Goal: Transaction & Acquisition: Subscribe to service/newsletter

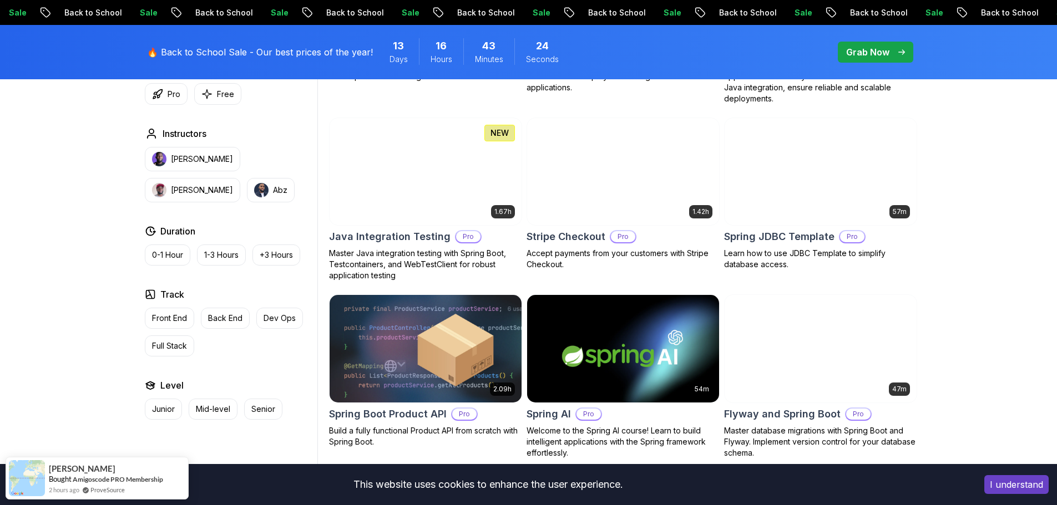
scroll to position [681, 0]
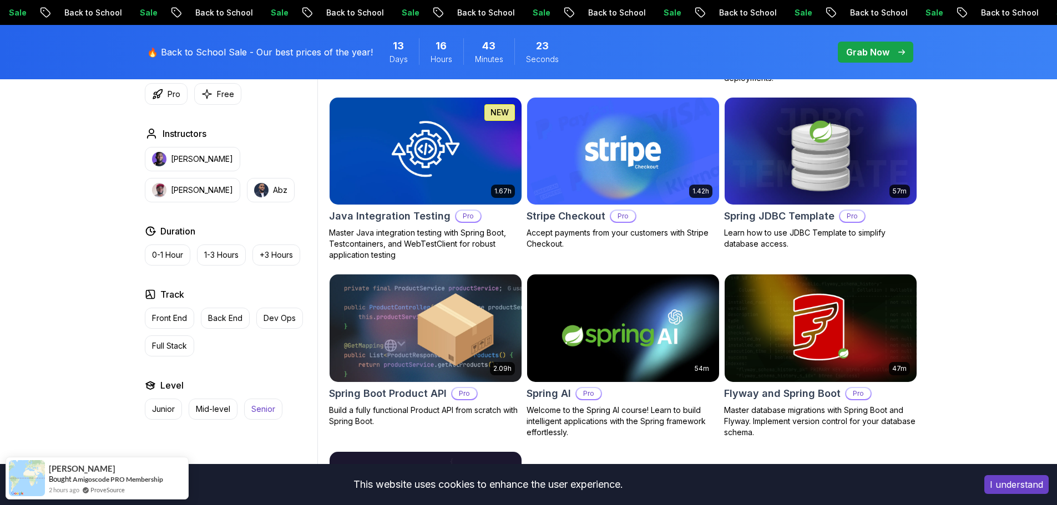
click at [269, 402] on button "Senior" at bounding box center [263, 409] width 38 height 21
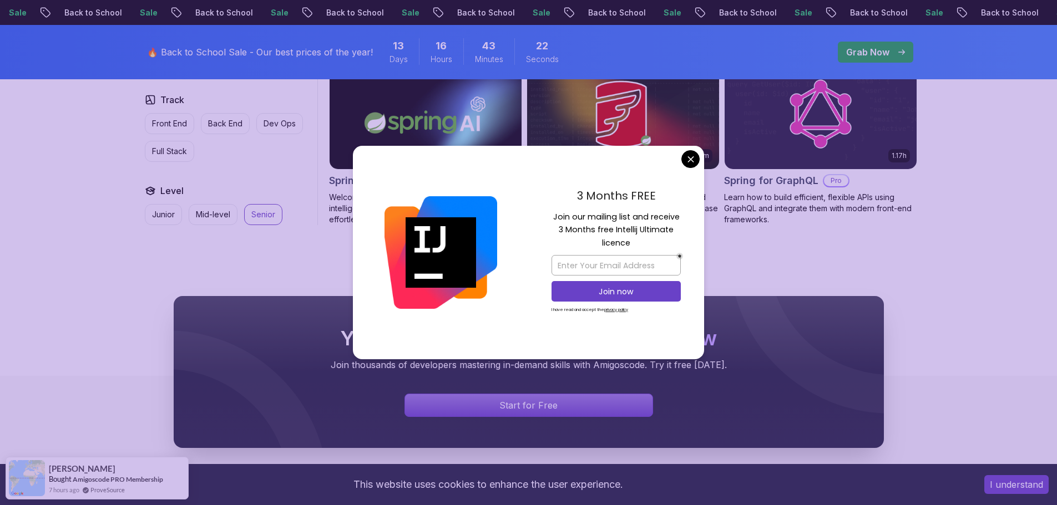
scroll to position [848, 0]
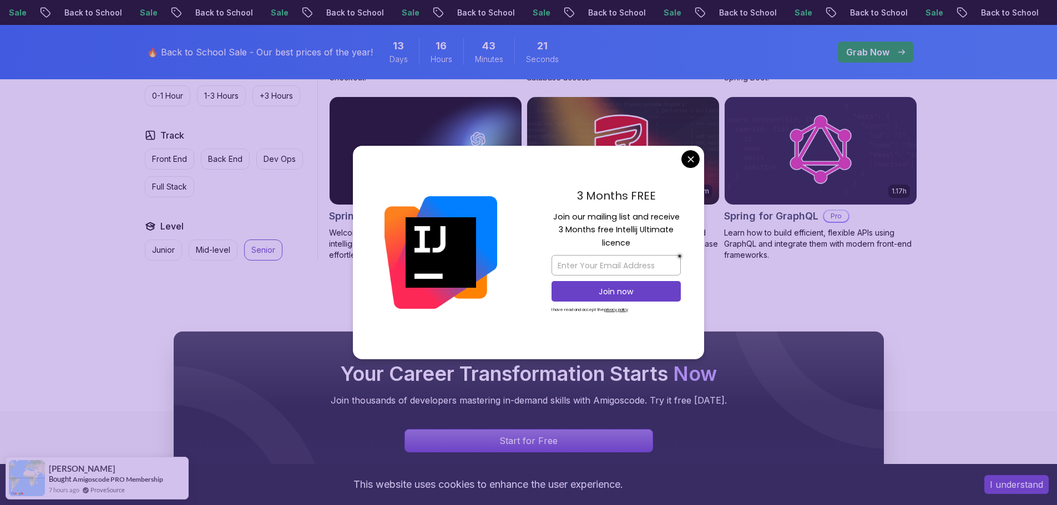
click at [523, 159] on body "Sale Back to School Sale Back to School Sale Back to School Sale Back to School…" at bounding box center [528, 3] width 1057 height 1703
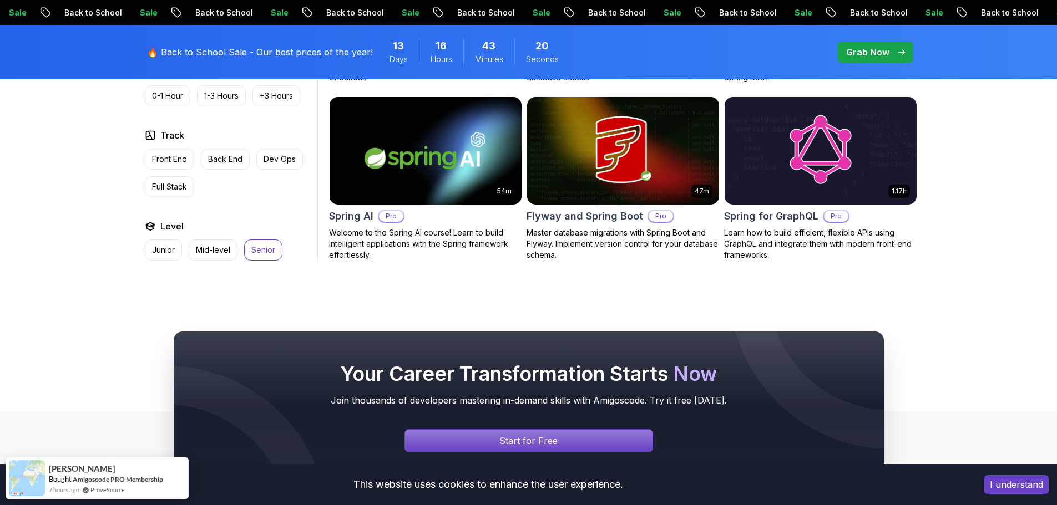
click at [270, 246] on p "Senior" at bounding box center [263, 250] width 24 height 11
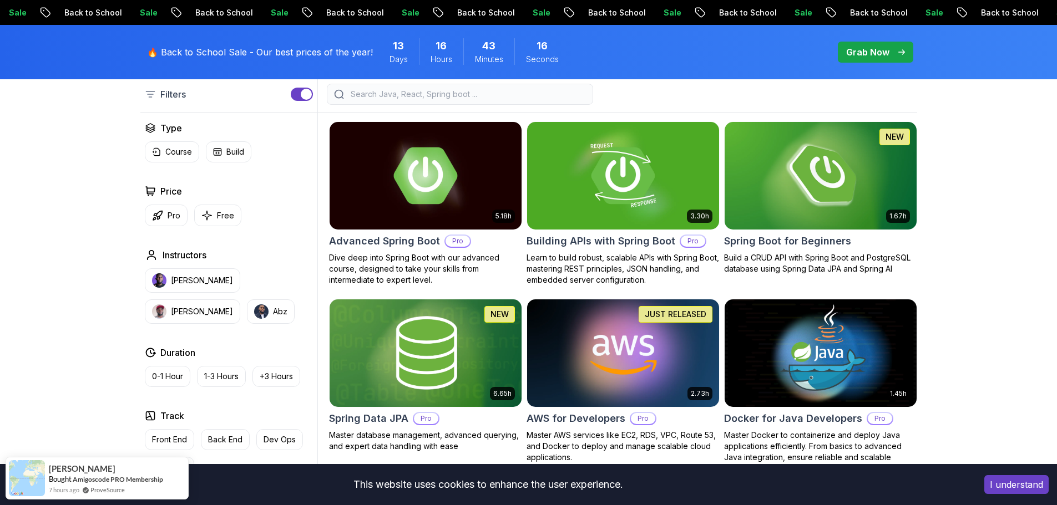
scroll to position [293, 0]
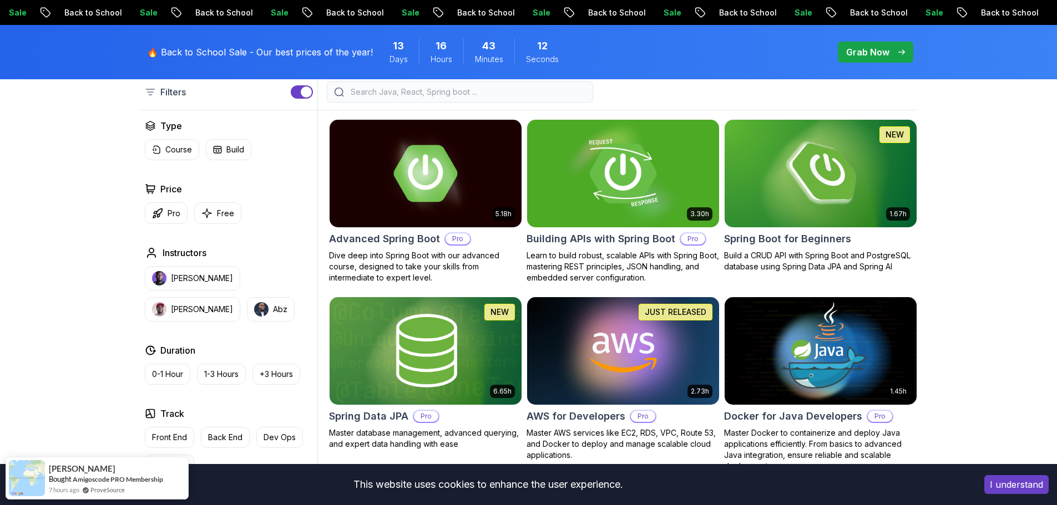
click at [523, 198] on img at bounding box center [622, 173] width 201 height 113
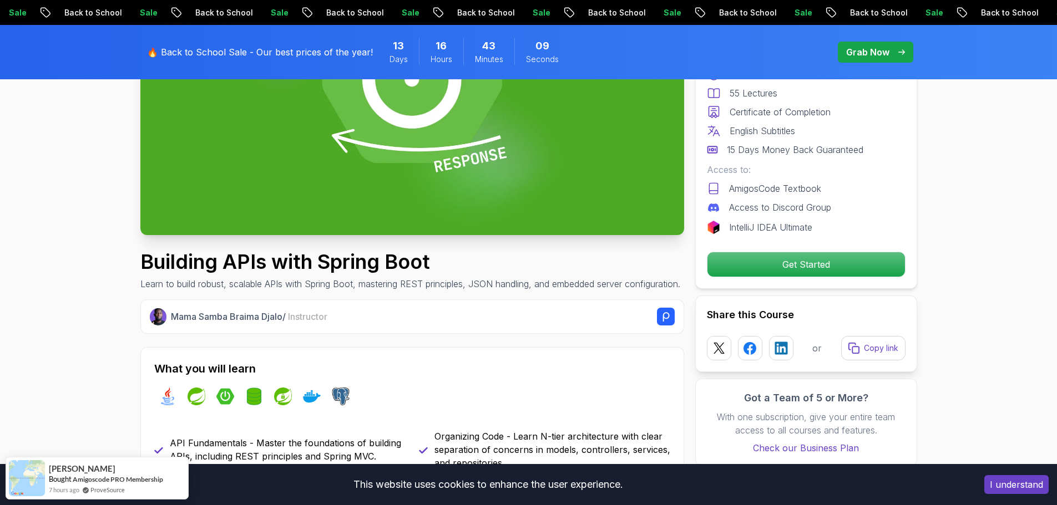
scroll to position [222, 0]
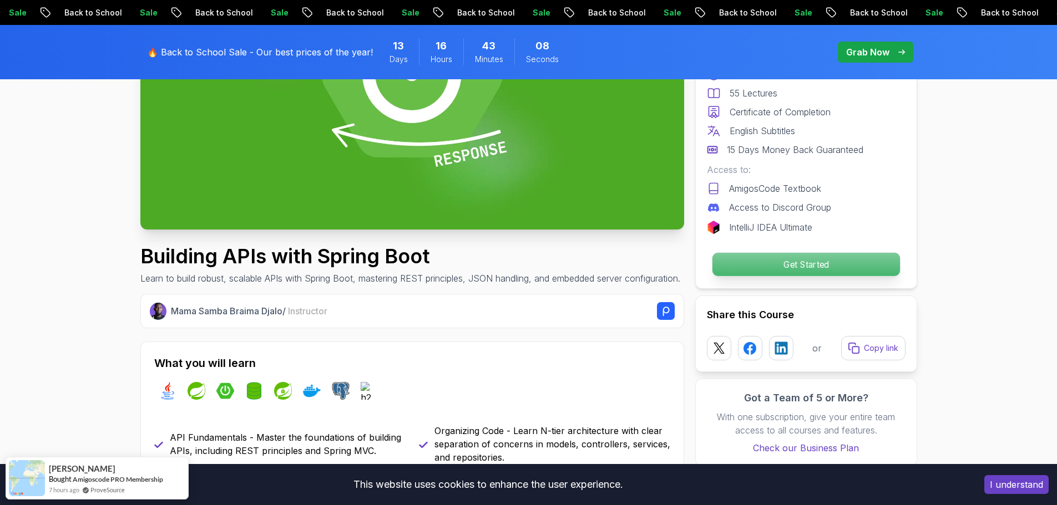
click at [523, 264] on p "Get Started" at bounding box center [806, 264] width 188 height 23
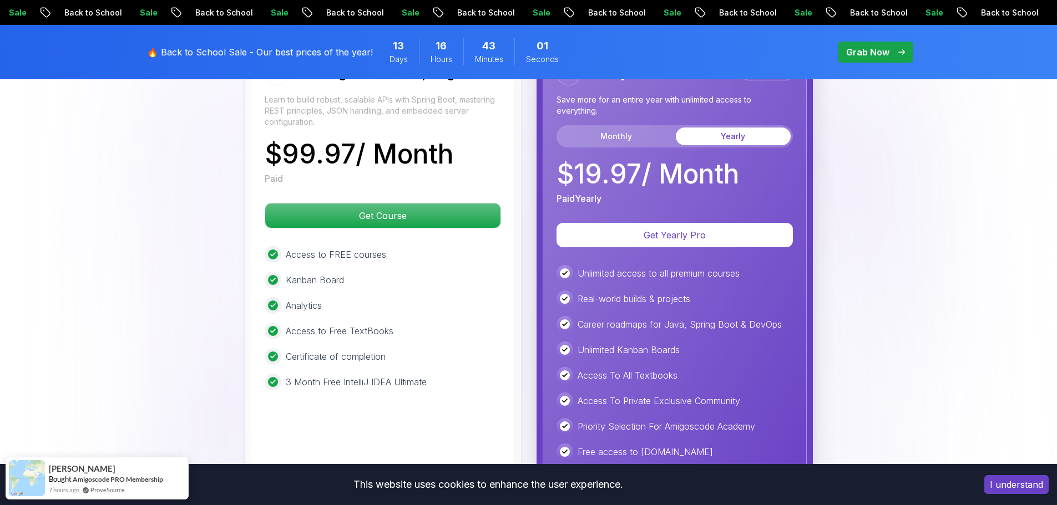
scroll to position [2735, 0]
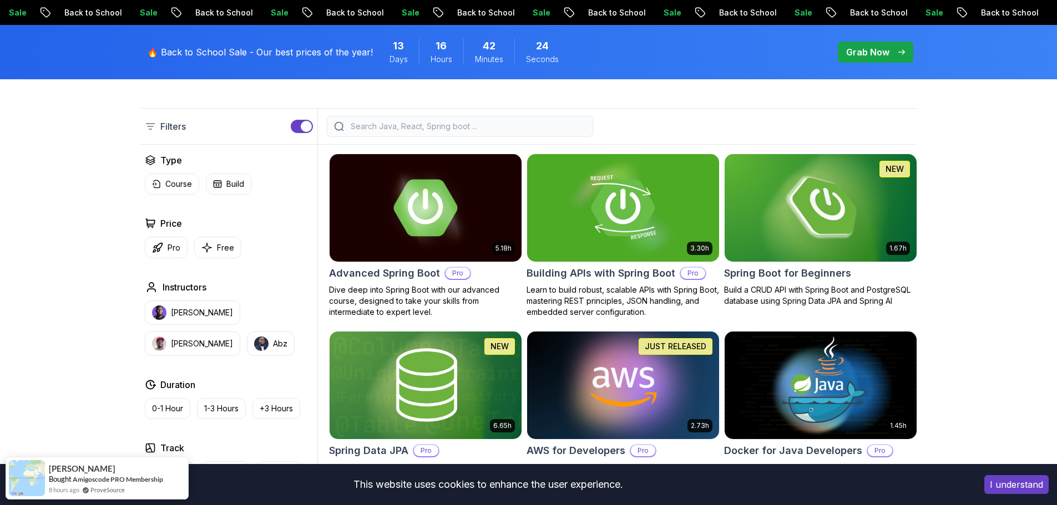
scroll to position [277, 0]
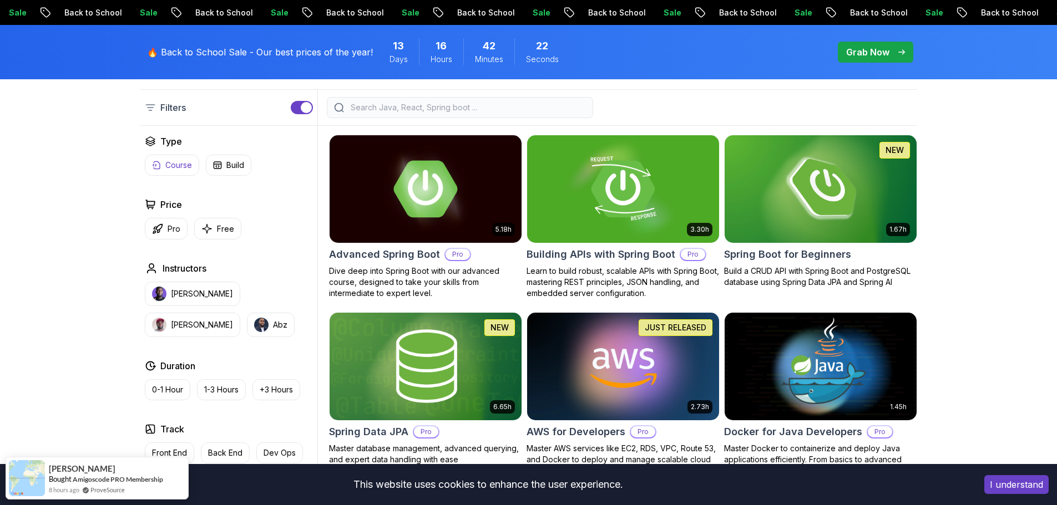
click at [178, 168] on p "Course" at bounding box center [178, 165] width 27 height 11
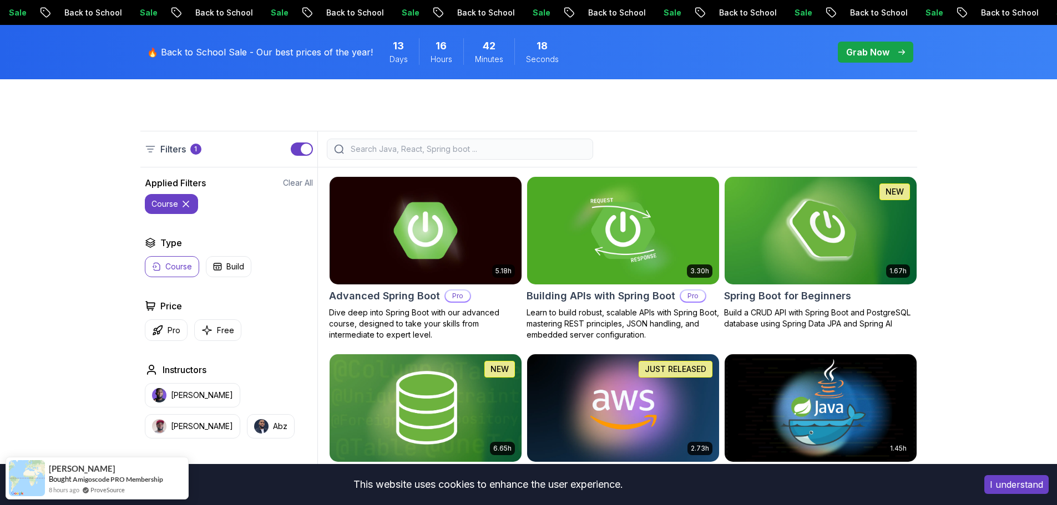
scroll to position [222, 0]
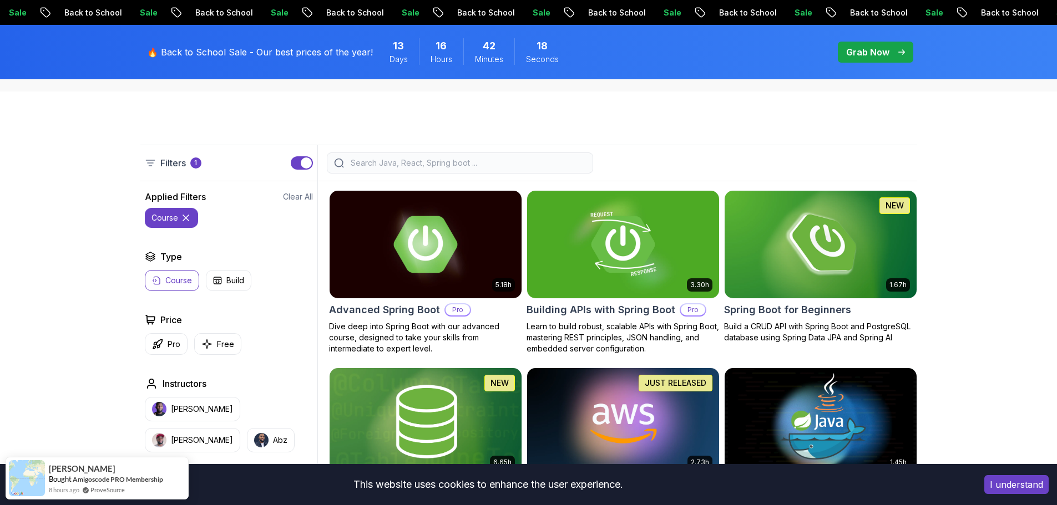
click at [170, 217] on p "course" at bounding box center [164, 217] width 27 height 11
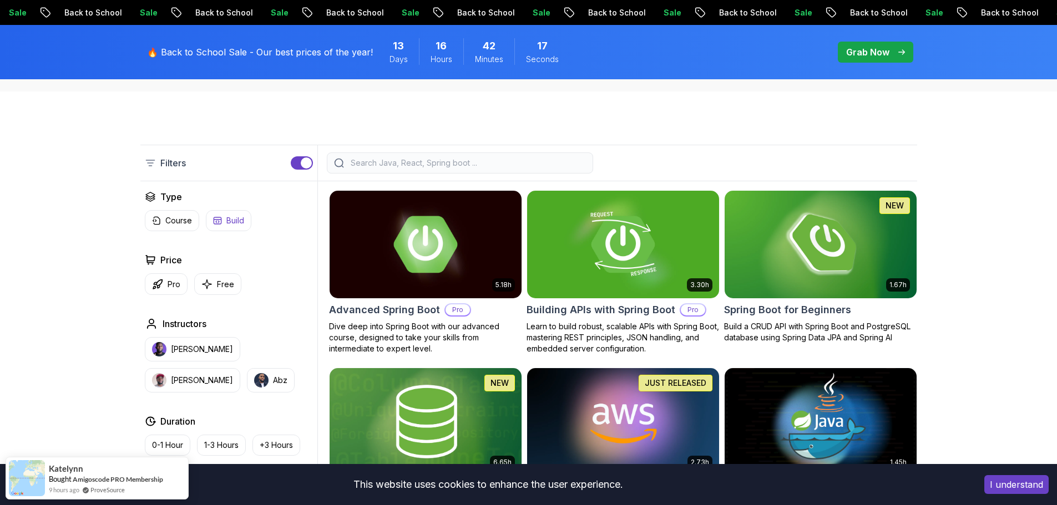
click at [217, 217] on icon "button" at bounding box center [217, 220] width 9 height 9
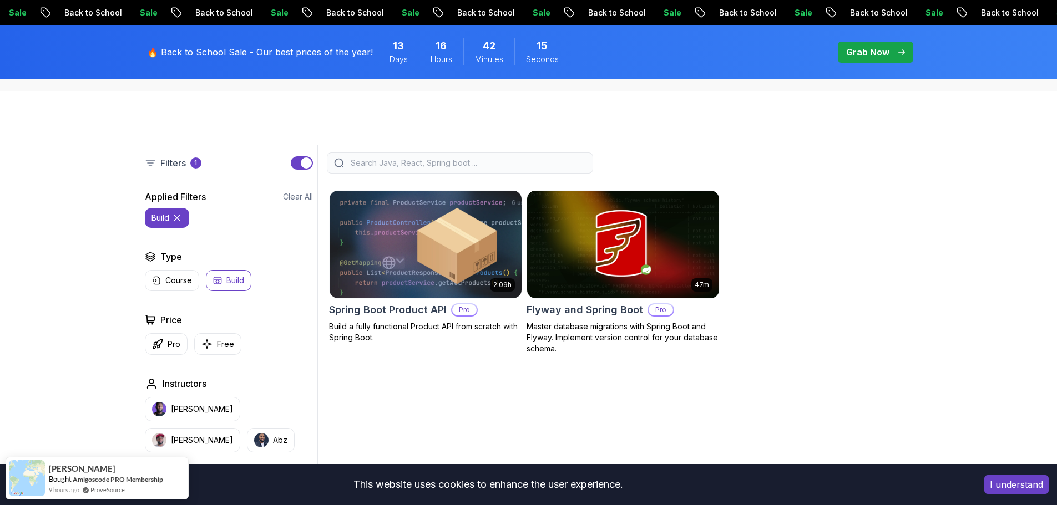
click at [424, 279] on img at bounding box center [425, 244] width 201 height 113
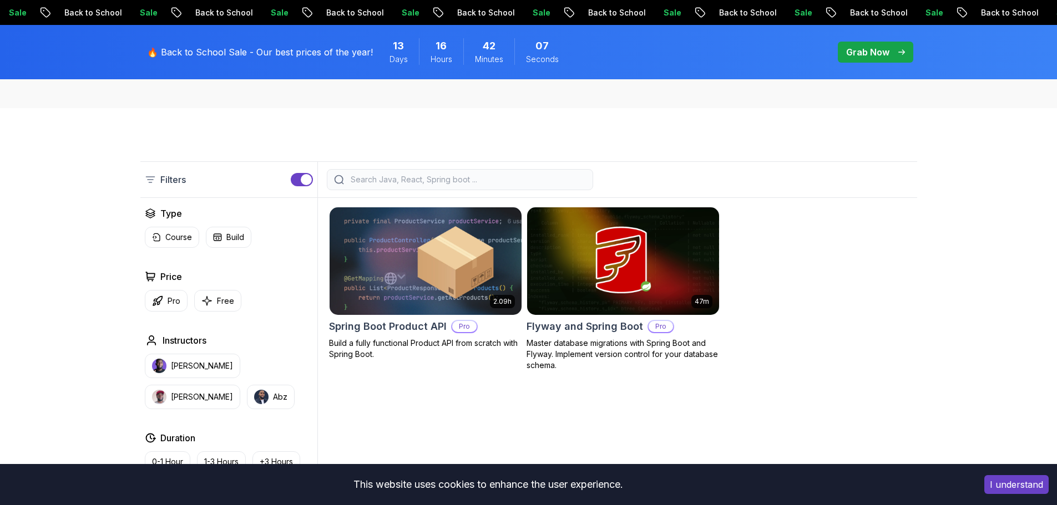
scroll to position [222, 0]
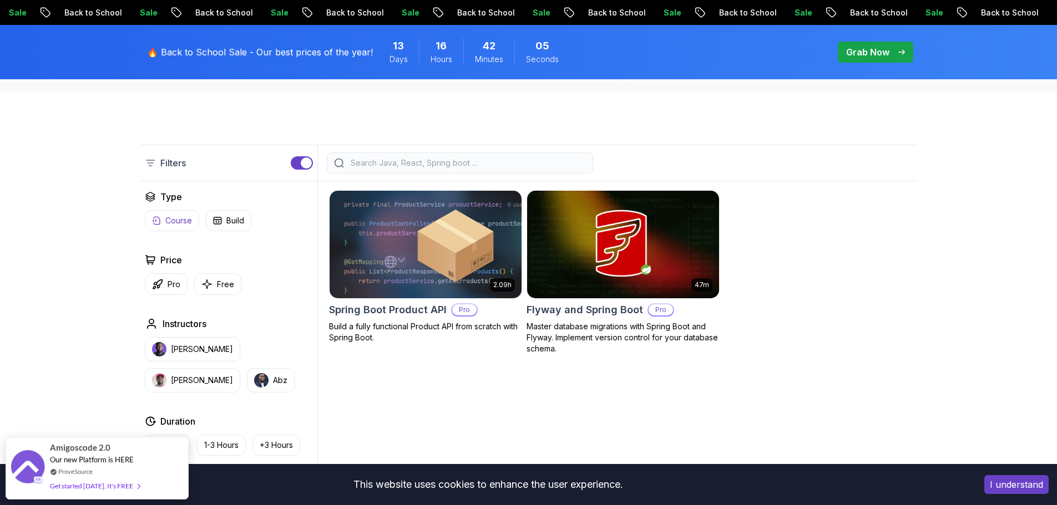
click at [184, 223] on p "Course" at bounding box center [178, 220] width 27 height 11
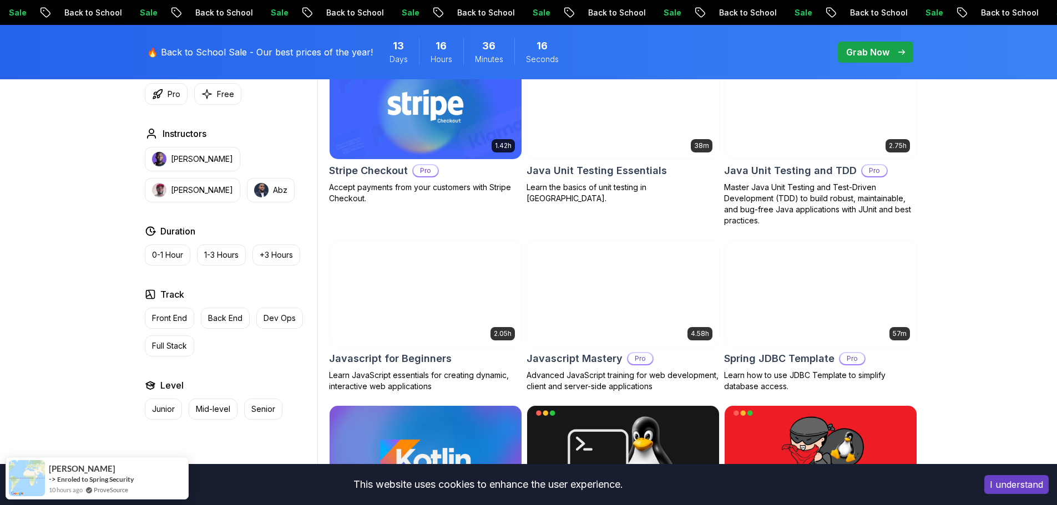
scroll to position [1942, 0]
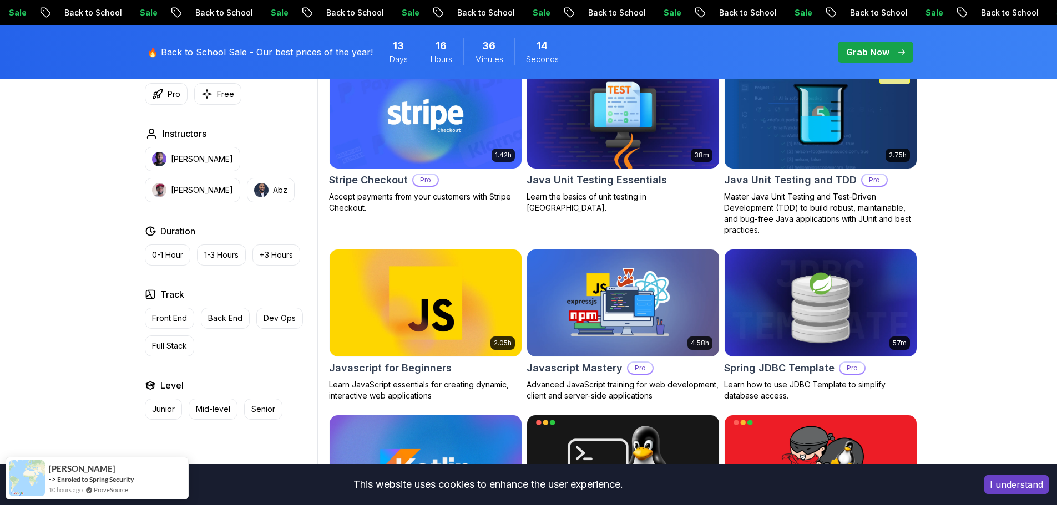
click at [223, 316] on p "Back End" at bounding box center [225, 318] width 34 height 11
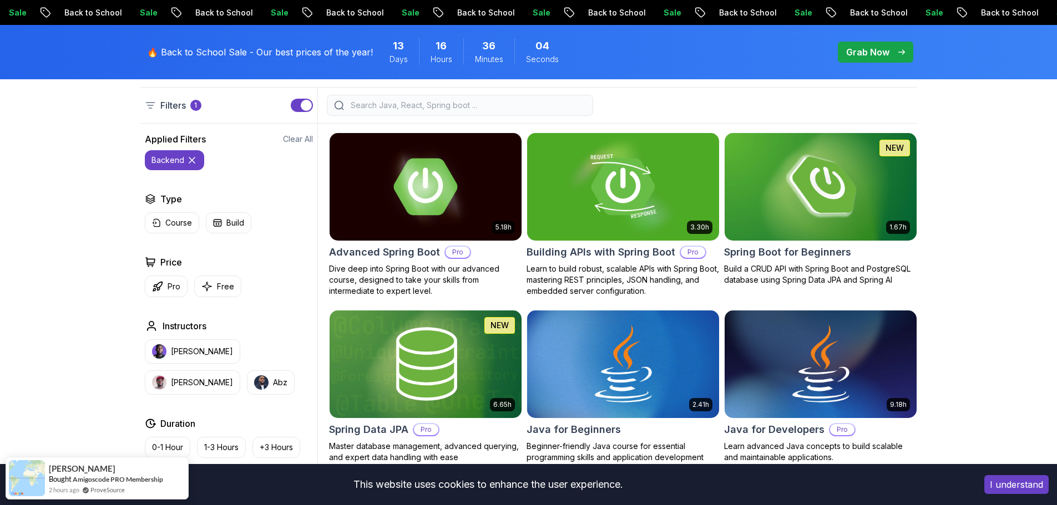
scroll to position [254, 0]
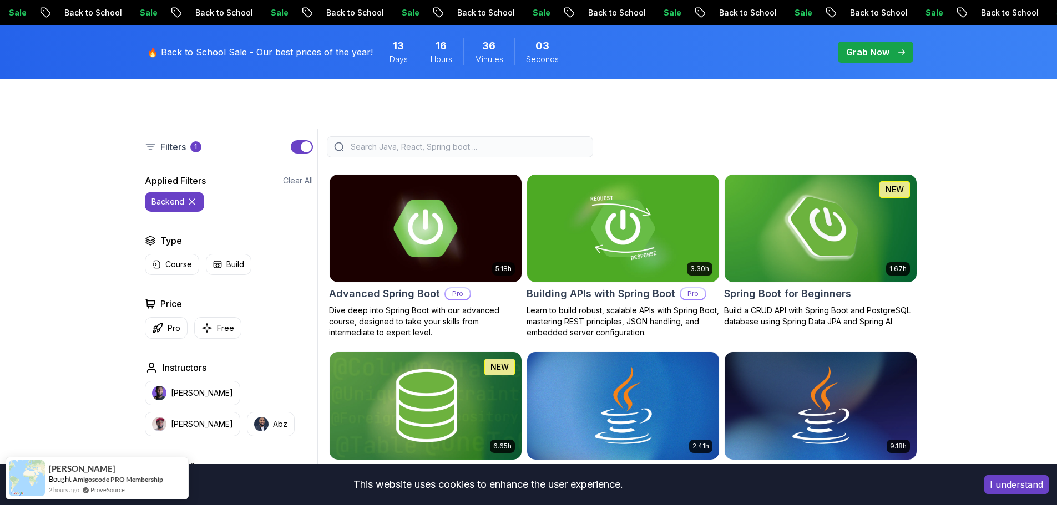
click at [858, 216] on img at bounding box center [820, 228] width 201 height 113
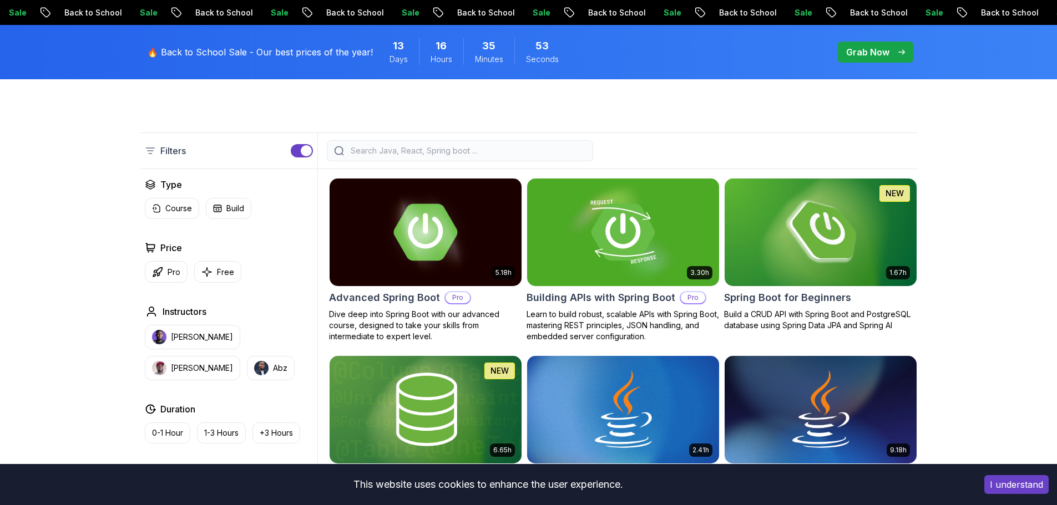
scroll to position [254, 0]
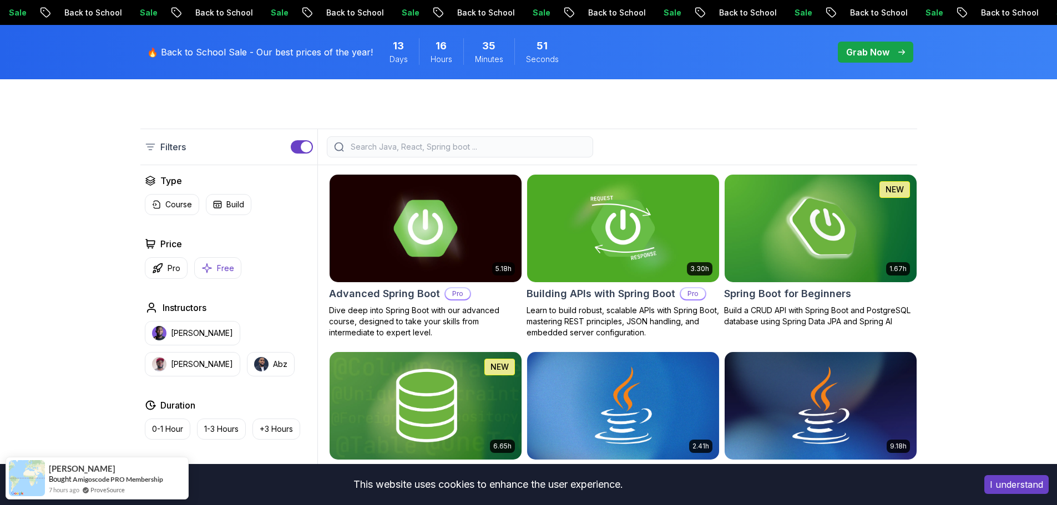
click at [225, 266] on p "Free" at bounding box center [225, 268] width 17 height 11
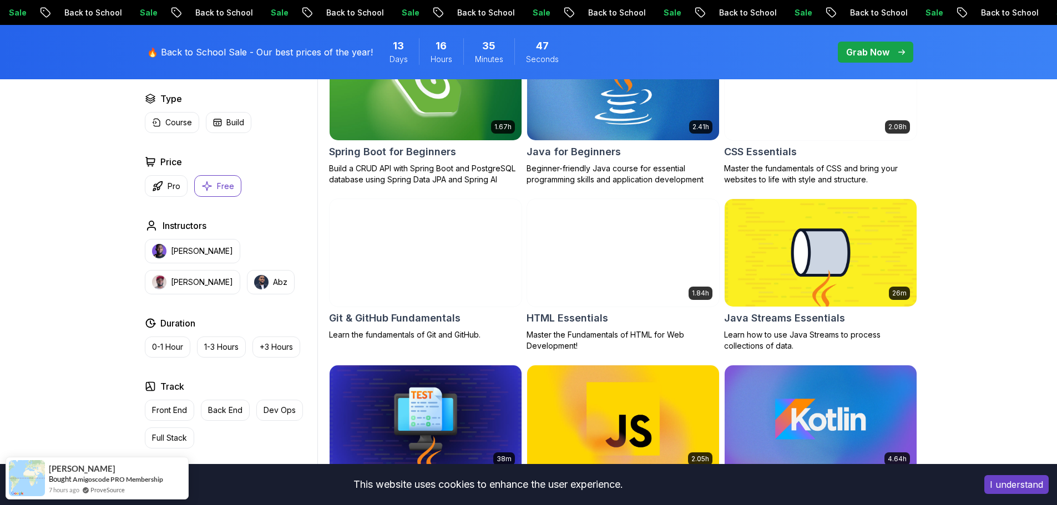
scroll to position [254, 0]
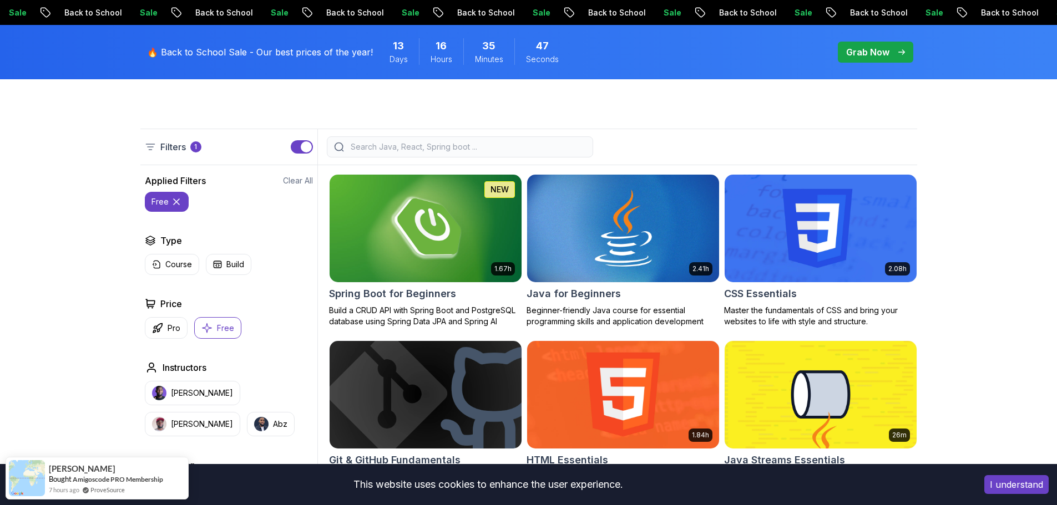
click at [178, 204] on icon at bounding box center [176, 201] width 11 height 11
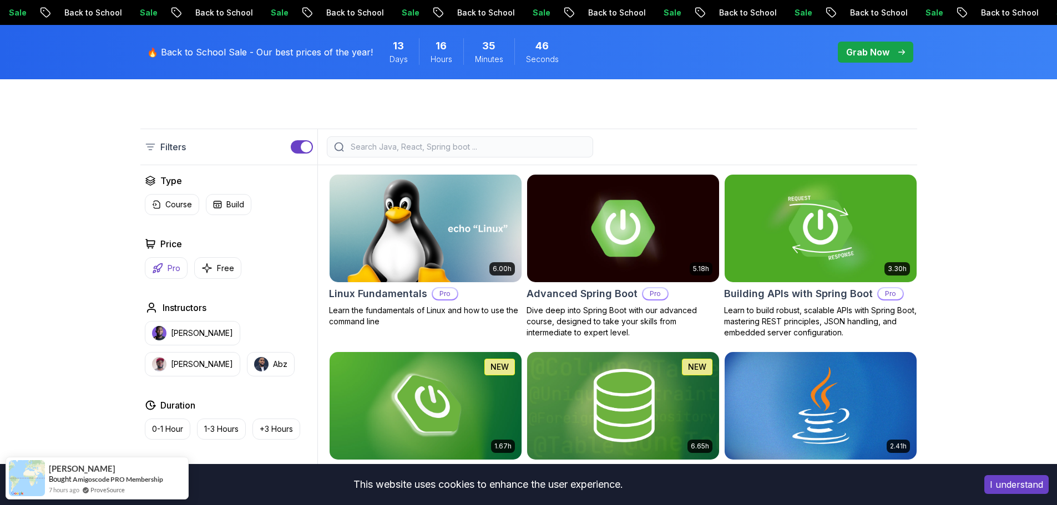
click at [166, 267] on button "Pro" at bounding box center [166, 268] width 43 height 22
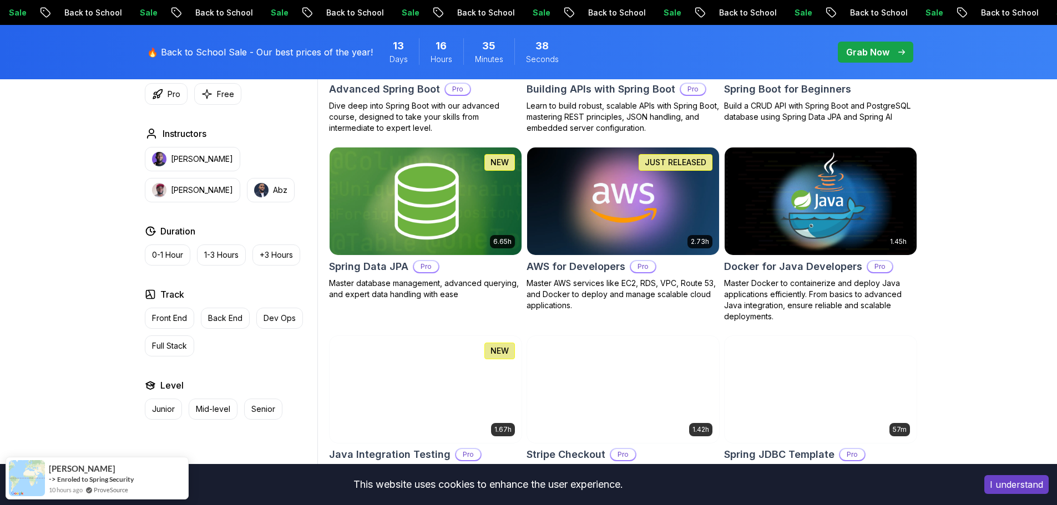
scroll to position [444, 0]
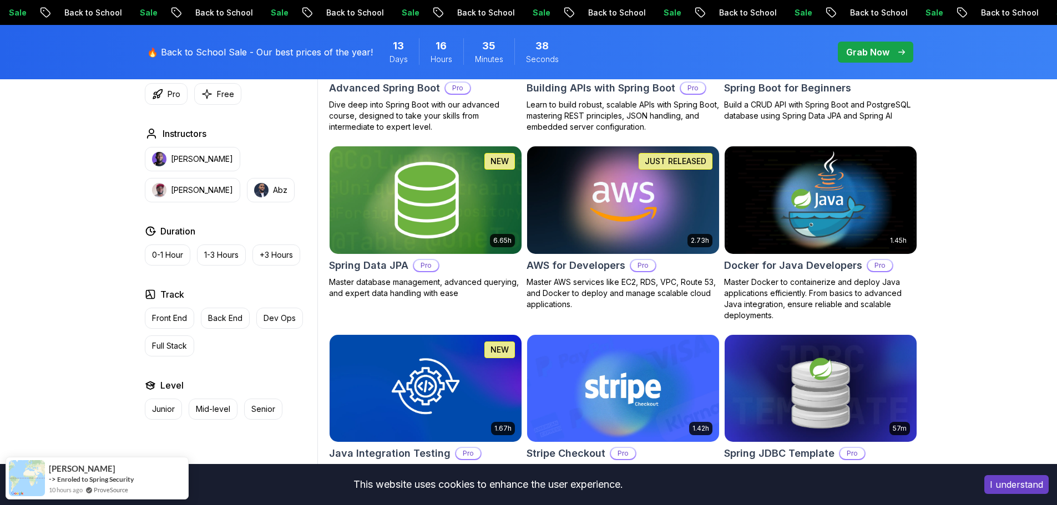
click at [475, 203] on img at bounding box center [425, 200] width 201 height 113
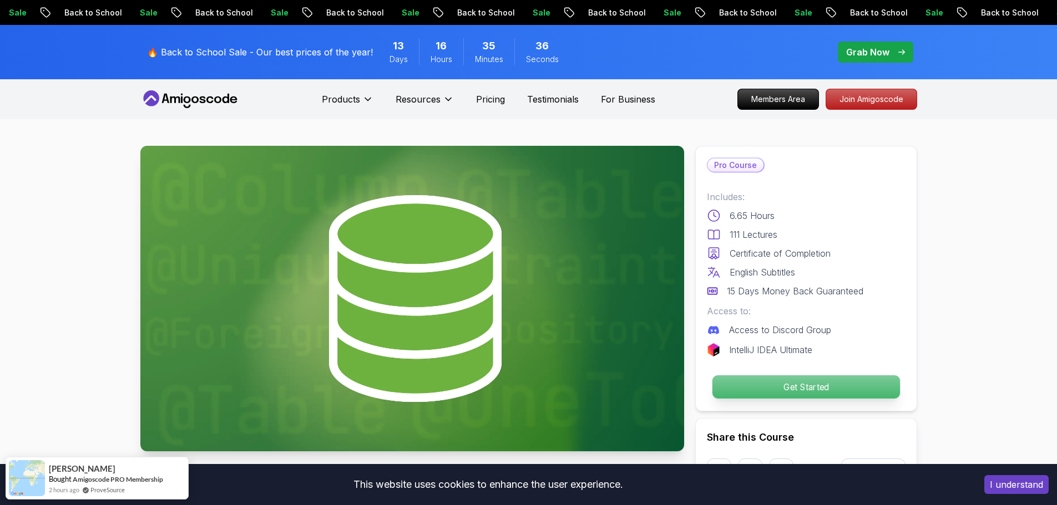
click at [778, 386] on p "Get Started" at bounding box center [806, 387] width 188 height 23
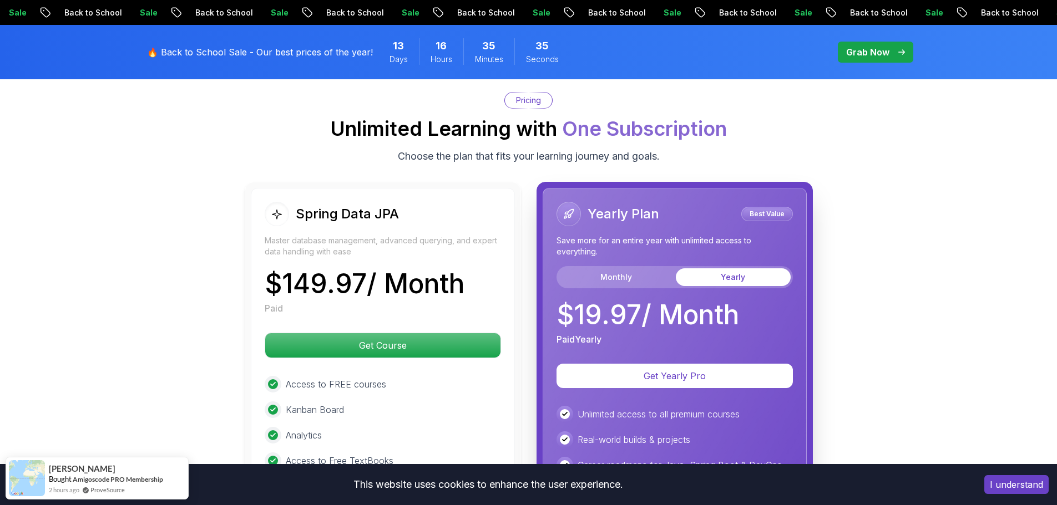
scroll to position [2723, 0]
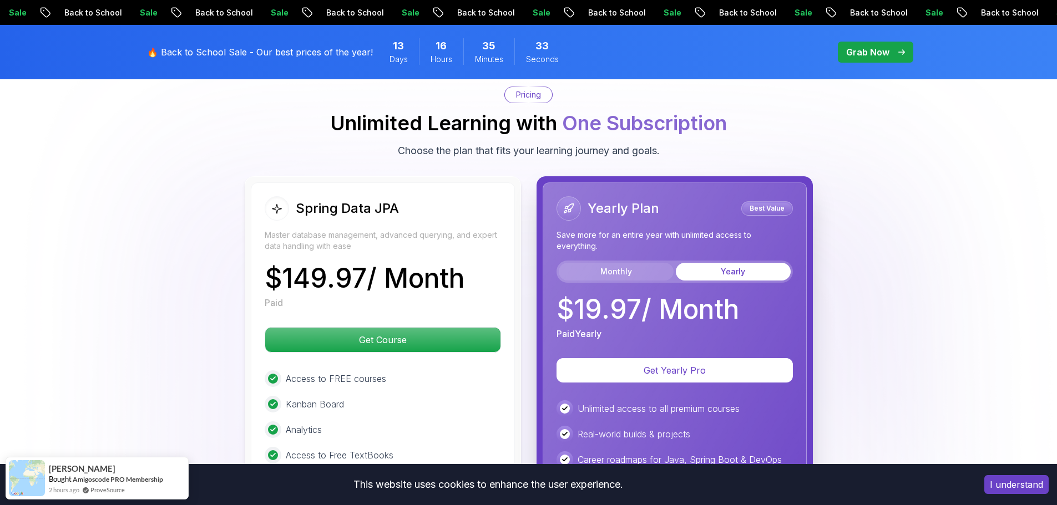
click at [636, 263] on button "Monthly" at bounding box center [616, 272] width 115 height 18
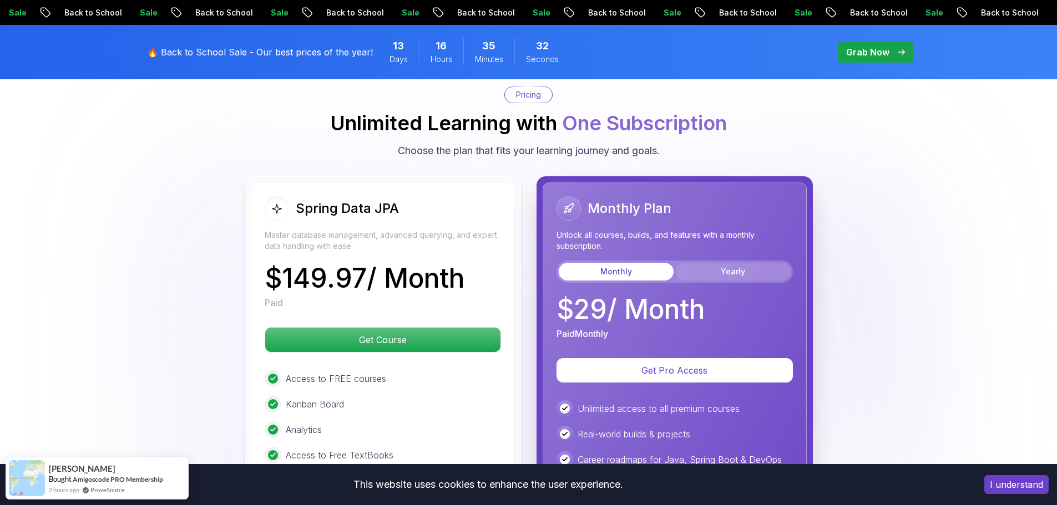
click at [708, 263] on button "Yearly" at bounding box center [733, 272] width 115 height 18
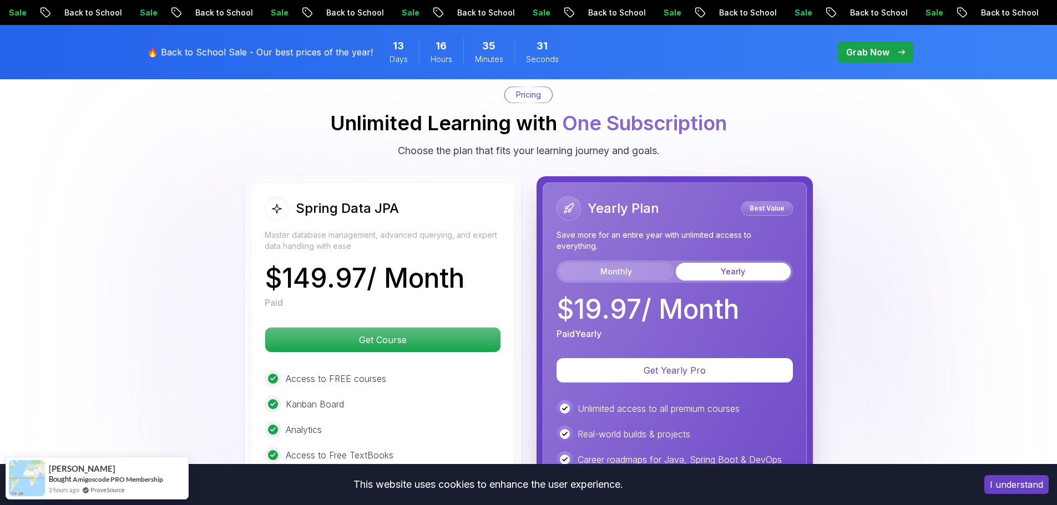
click at [627, 263] on button "Monthly" at bounding box center [616, 272] width 115 height 18
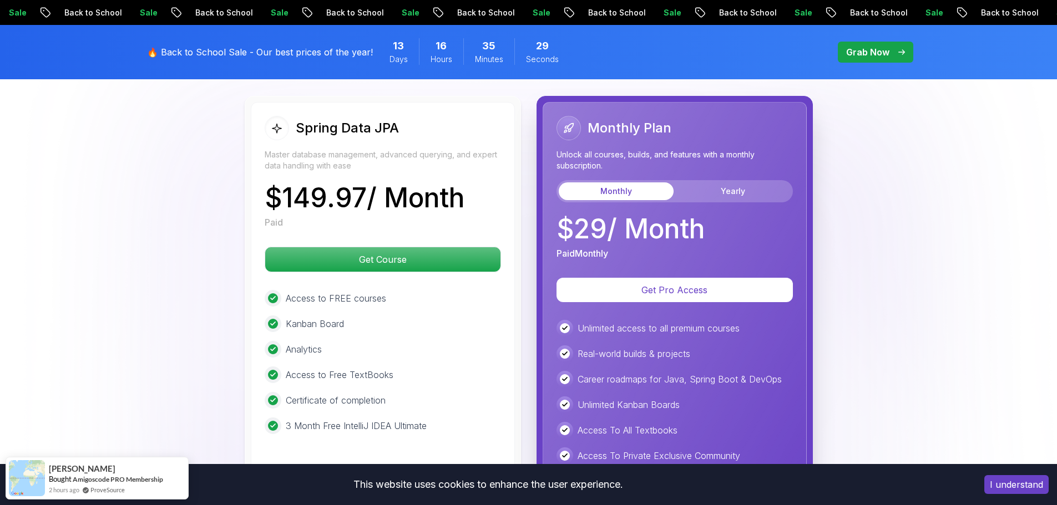
scroll to position [2834, 0]
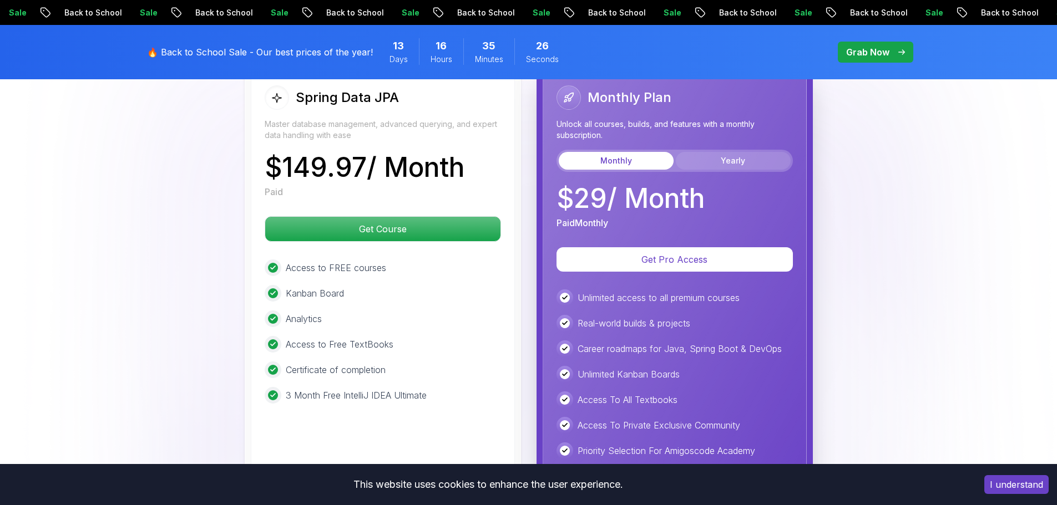
click at [725, 152] on button "Yearly" at bounding box center [733, 161] width 115 height 18
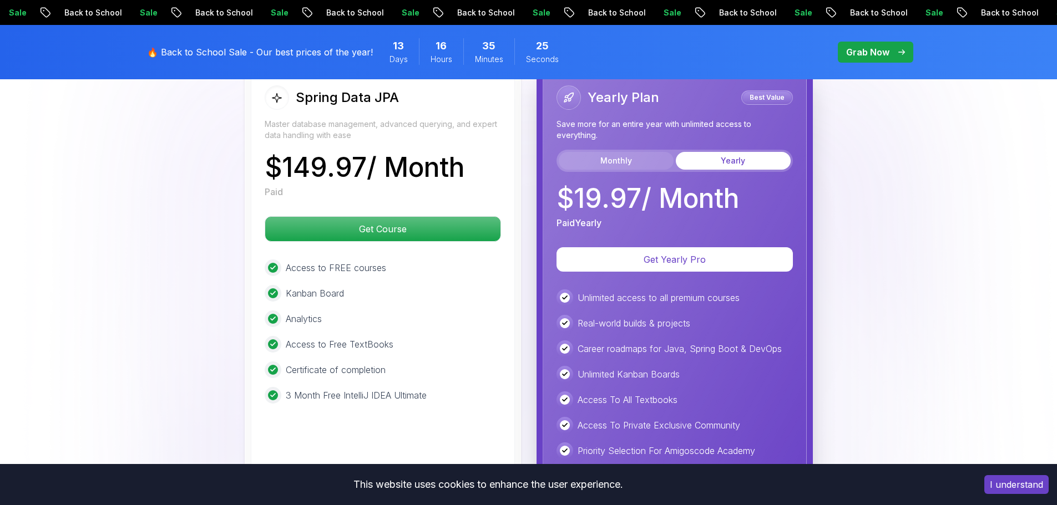
click at [640, 152] on button "Monthly" at bounding box center [616, 161] width 115 height 18
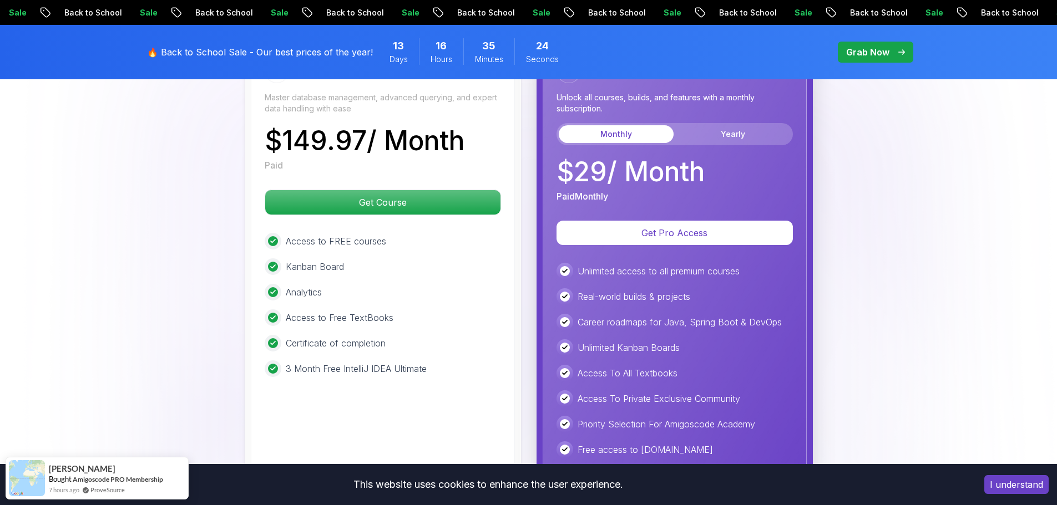
scroll to position [2889, 0]
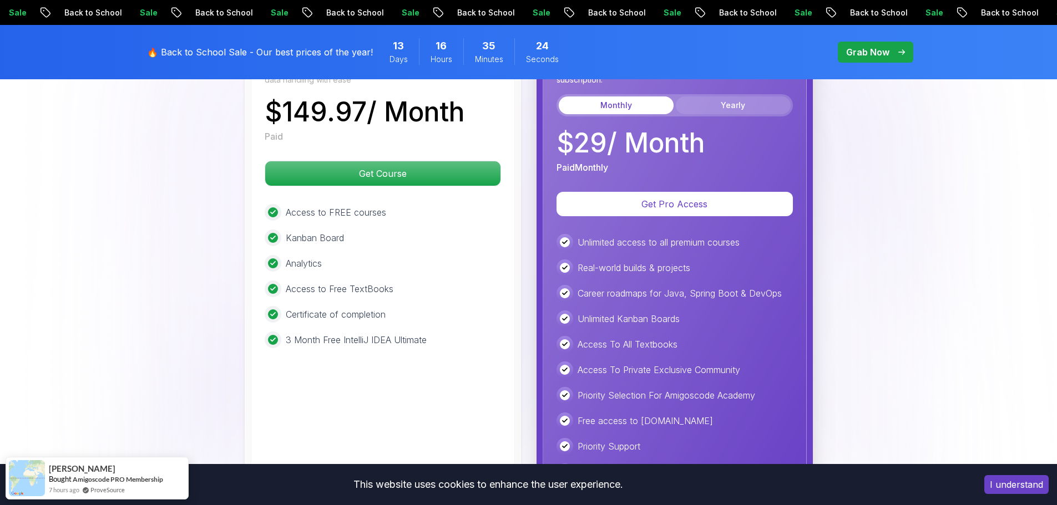
click at [743, 97] on button "Yearly" at bounding box center [733, 106] width 115 height 18
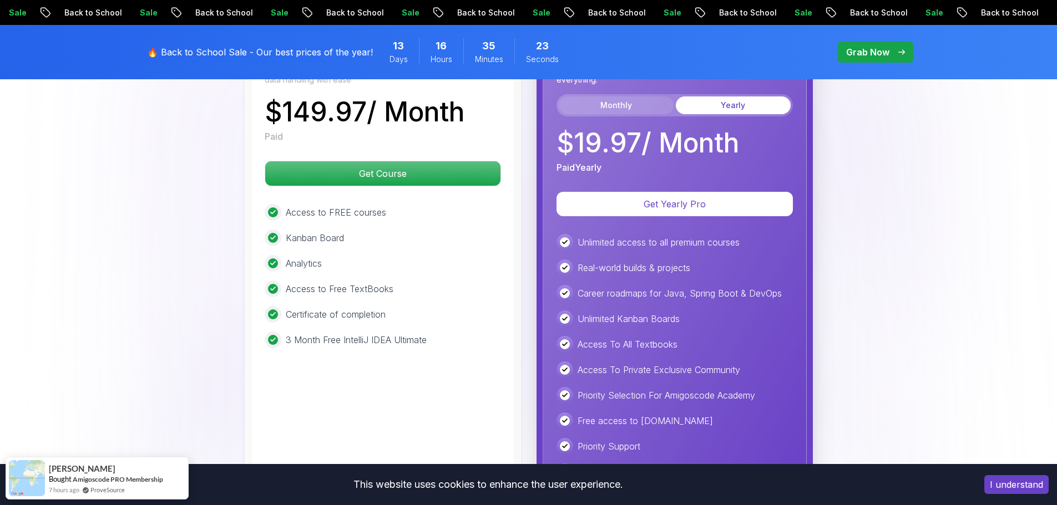
click at [639, 97] on button "Monthly" at bounding box center [616, 106] width 115 height 18
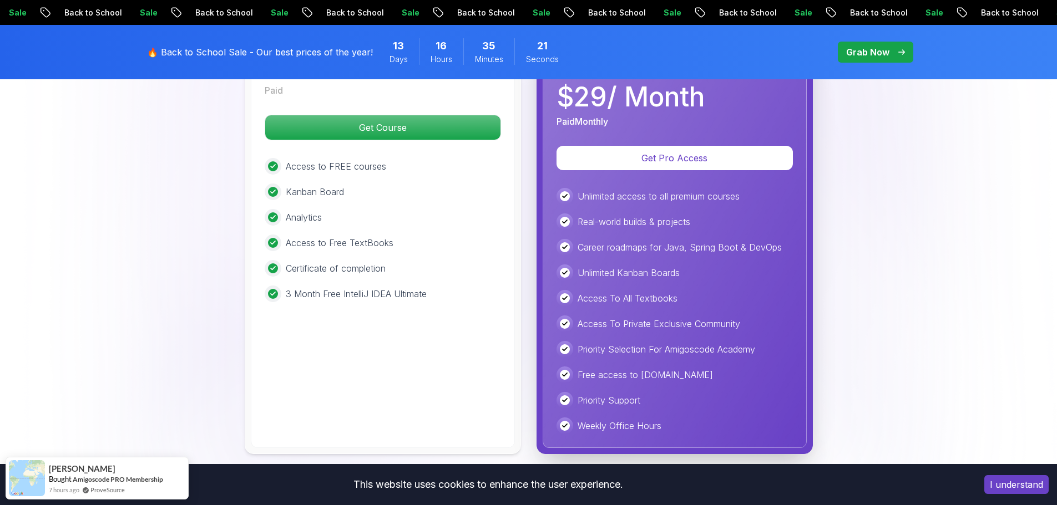
scroll to position [2779, 0]
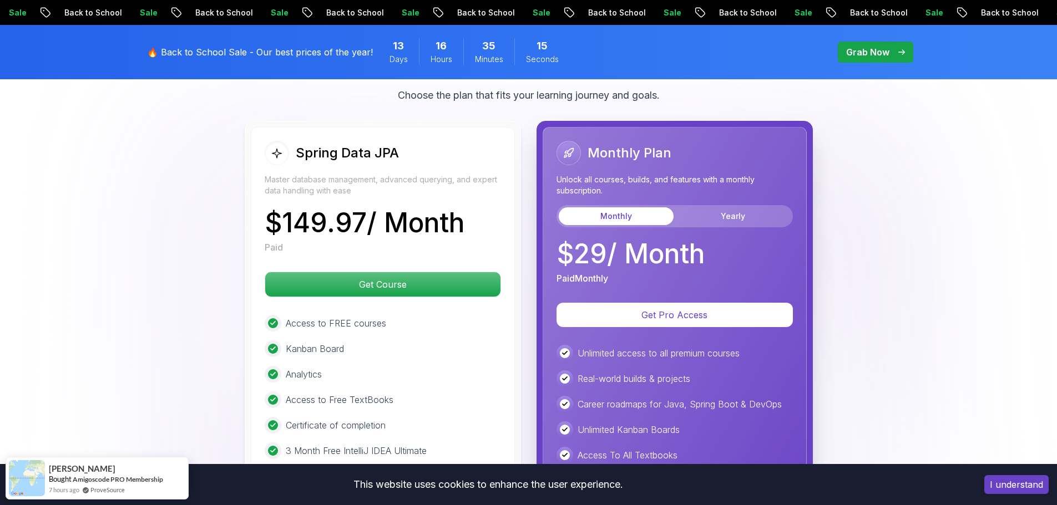
drag, startPoint x: 314, startPoint y: 204, endPoint x: 493, endPoint y: 209, distance: 179.3
click at [493, 210] on div "$ 149.97 / Month Paid" at bounding box center [383, 232] width 236 height 44
click at [484, 210] on div "$ 149.97 / Month Paid" at bounding box center [383, 232] width 236 height 44
